Goal: Find specific page/section: Find specific page/section

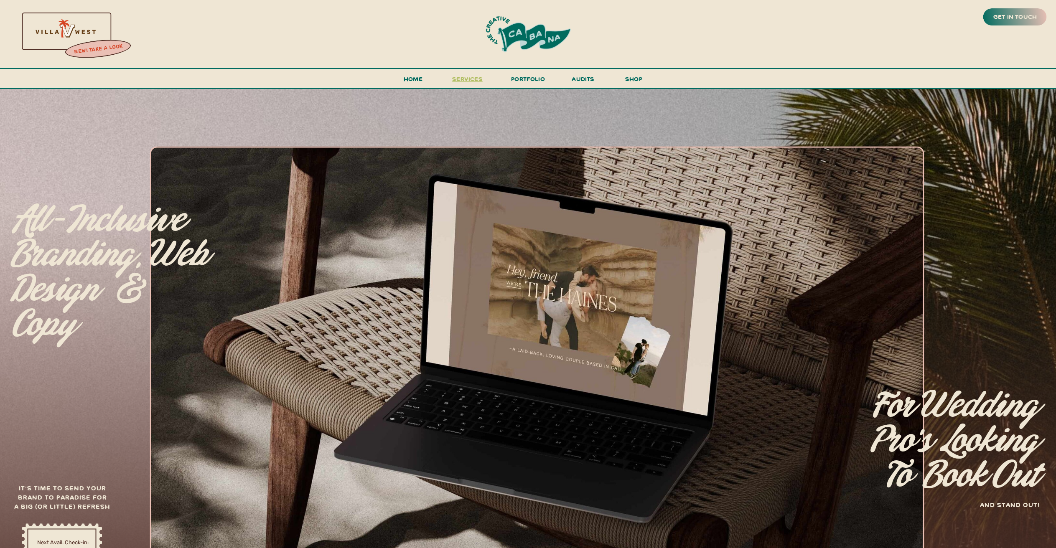
click at [469, 77] on span "services" at bounding box center [467, 79] width 31 height 8
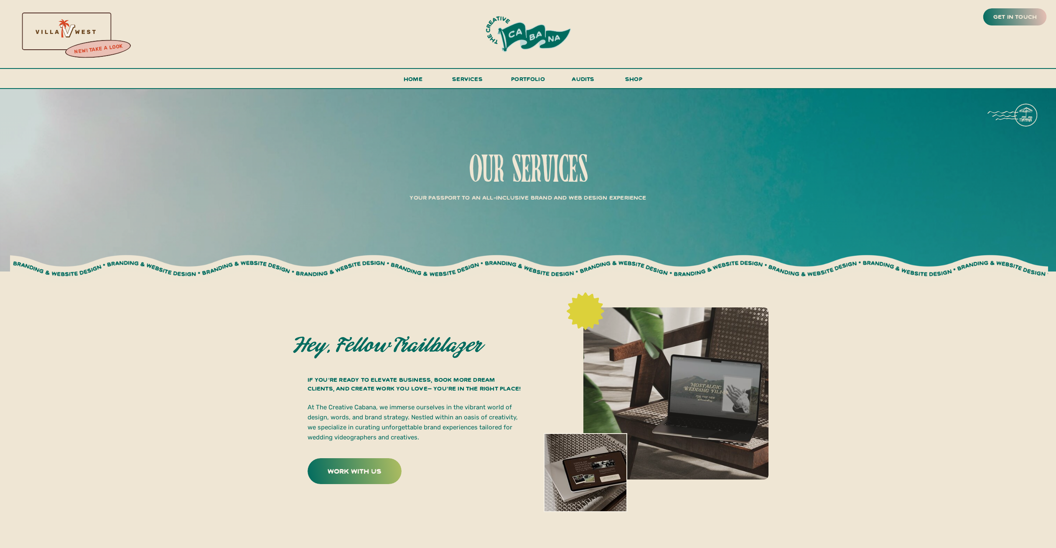
click at [372, 464] on div at bounding box center [355, 472] width 94 height 26
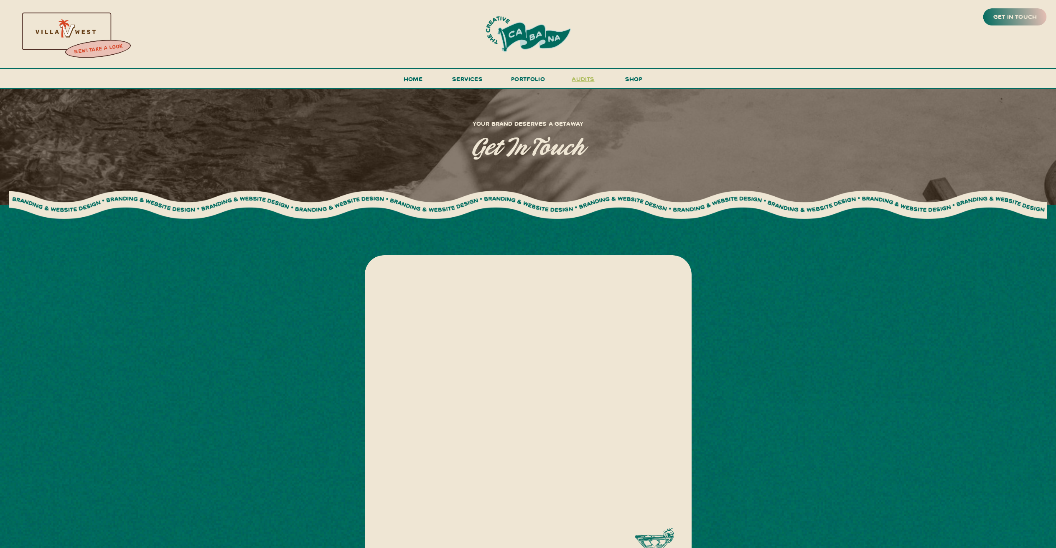
click at [587, 79] on h3 "audits" at bounding box center [583, 81] width 25 height 15
click at [563, 94] on h3 "copy audit" at bounding box center [565, 97] width 61 height 10
